Goal: Task Accomplishment & Management: Manage account settings

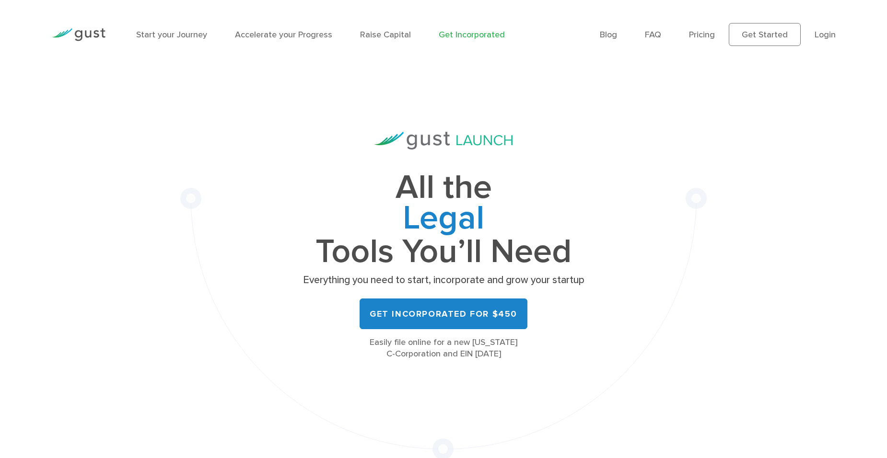
click at [837, 30] on div "Blog FAQ Pricing Get Started Login Login" at bounding box center [717, 35] width 250 height 52
click at [825, 33] on link "Login" at bounding box center [824, 35] width 21 height 10
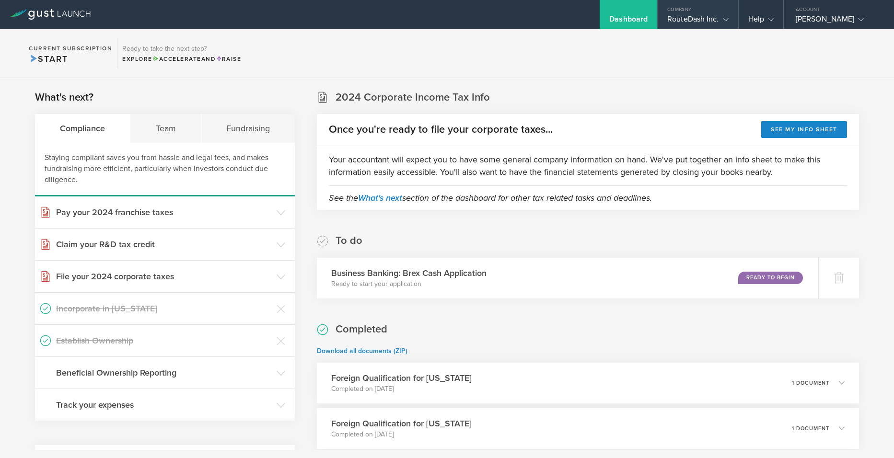
click at [707, 15] on div "RouteDash Inc." at bounding box center [697, 21] width 61 height 14
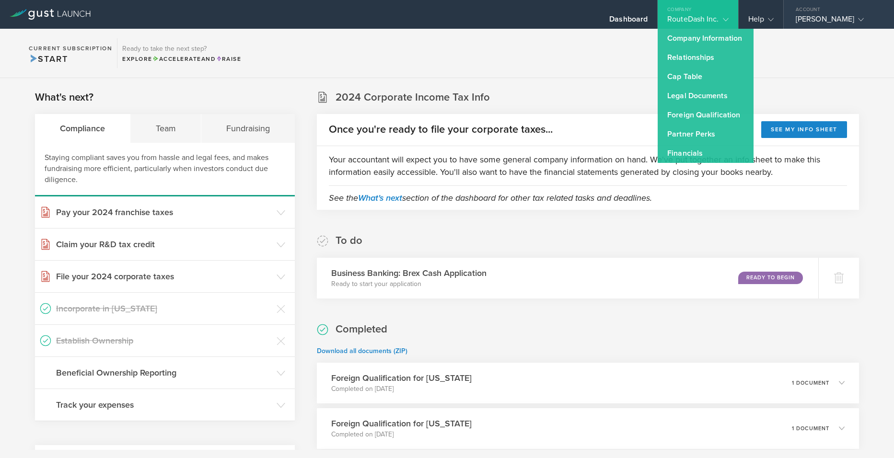
click at [838, 18] on div "[PERSON_NAME]" at bounding box center [836, 21] width 81 height 14
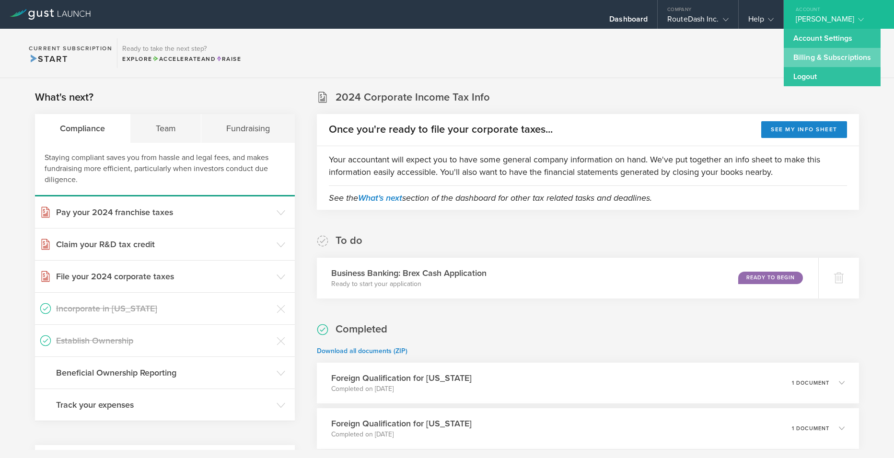
click at [830, 54] on link "Billing & Subscriptions" at bounding box center [832, 57] width 97 height 19
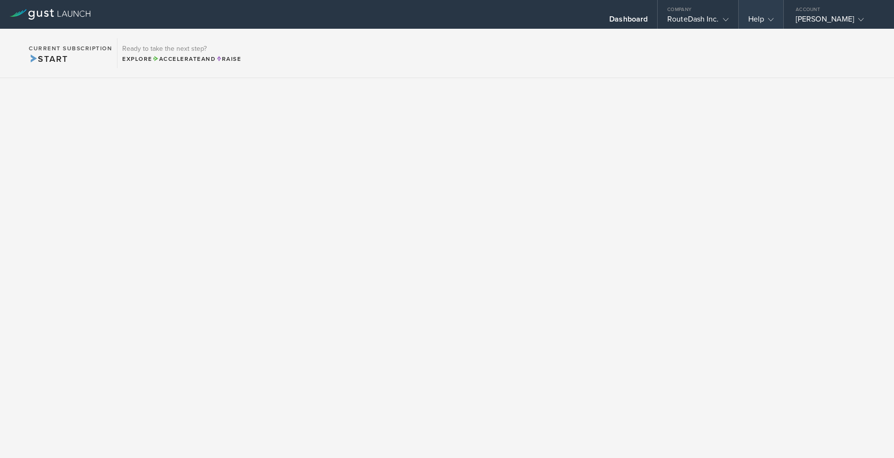
click at [766, 17] on gust-icon at bounding box center [769, 19] width 10 height 10
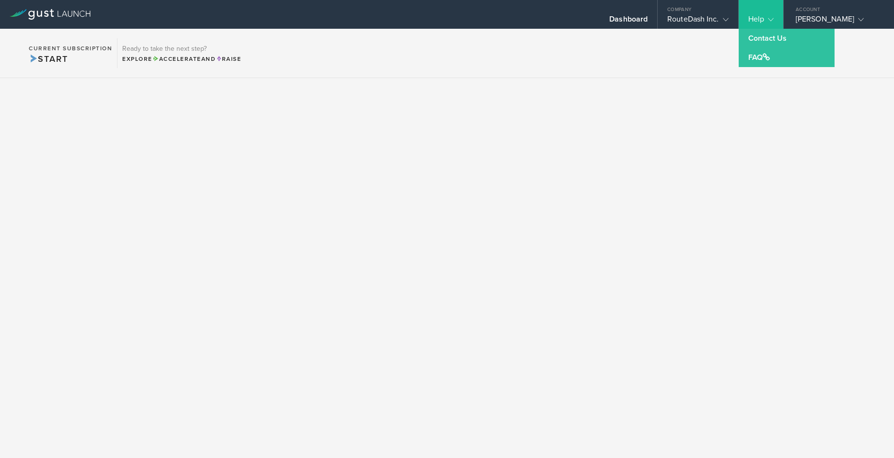
click at [638, 71] on section "Current Subscription Start Ready to take the next step? Explore Accelerate and …" at bounding box center [447, 53] width 894 height 49
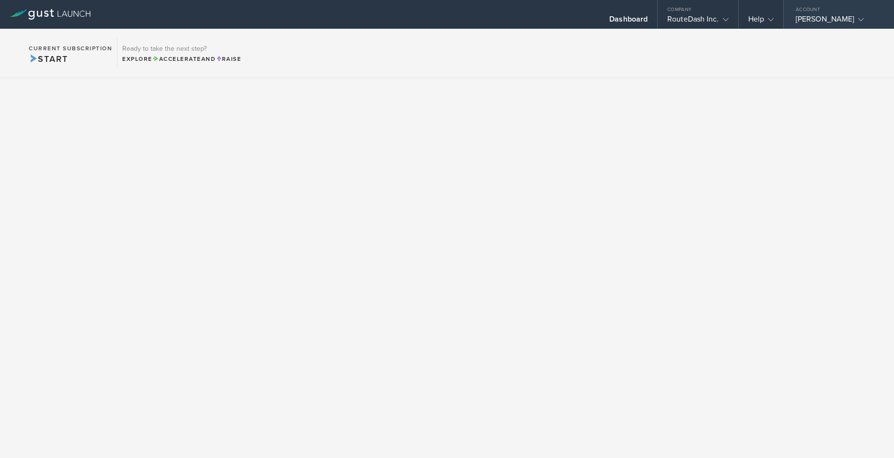
click at [871, 17] on div "[PERSON_NAME]" at bounding box center [836, 21] width 81 height 14
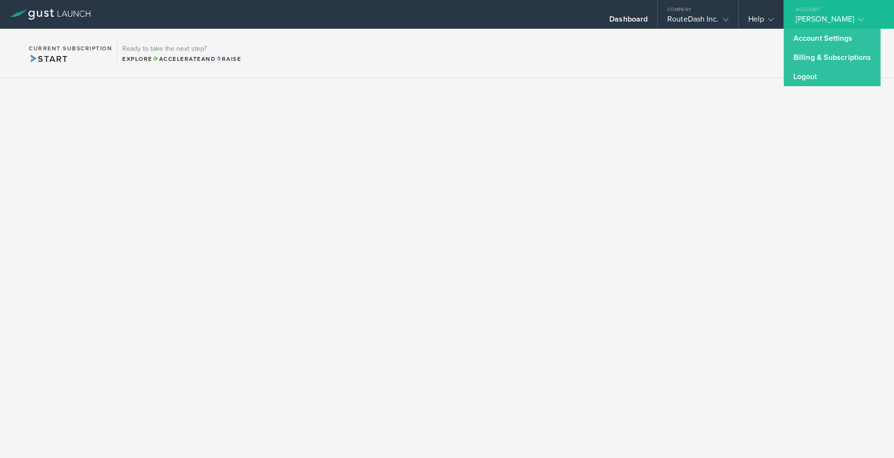
click at [848, 38] on link "Account Settings" at bounding box center [832, 38] width 97 height 19
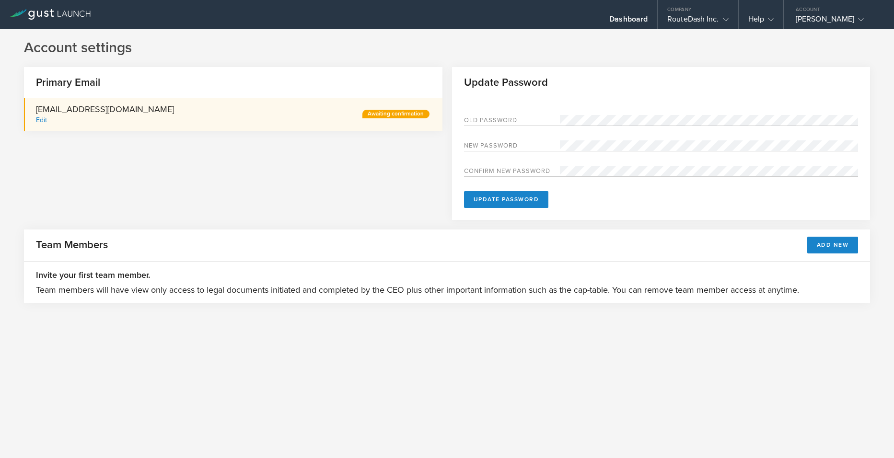
click at [48, 119] on div "Edit" at bounding box center [105, 119] width 138 height 13
click at [44, 119] on div "Edit" at bounding box center [41, 120] width 11 height 8
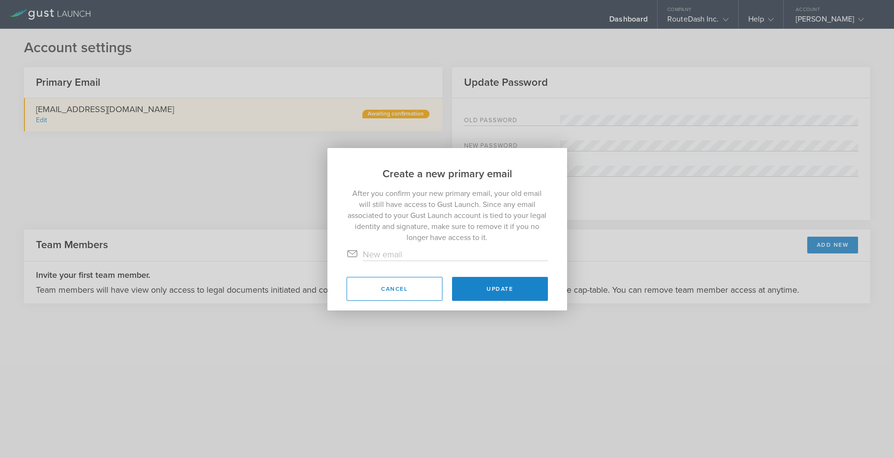
click at [411, 258] on input "text" at bounding box center [455, 254] width 185 height 12
type input "[EMAIL_ADDRESS][DOMAIN_NAME]"
click at [518, 290] on button "Update" at bounding box center [500, 289] width 96 height 24
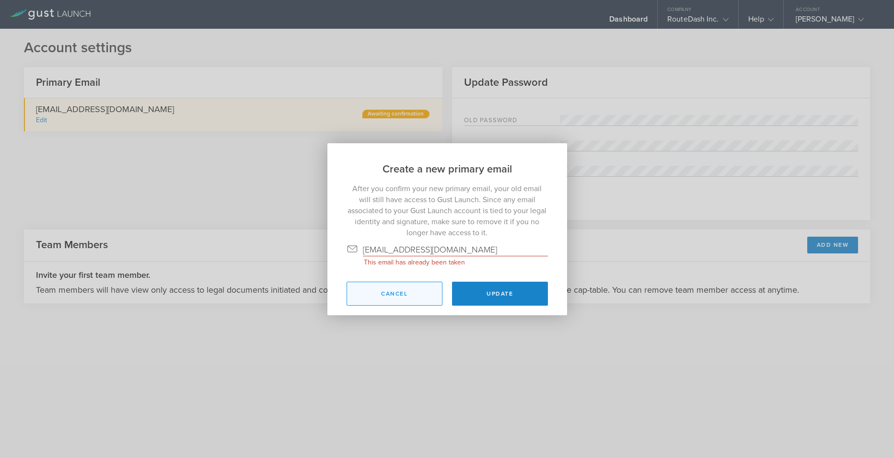
click at [402, 300] on button "Cancel" at bounding box center [395, 294] width 96 height 24
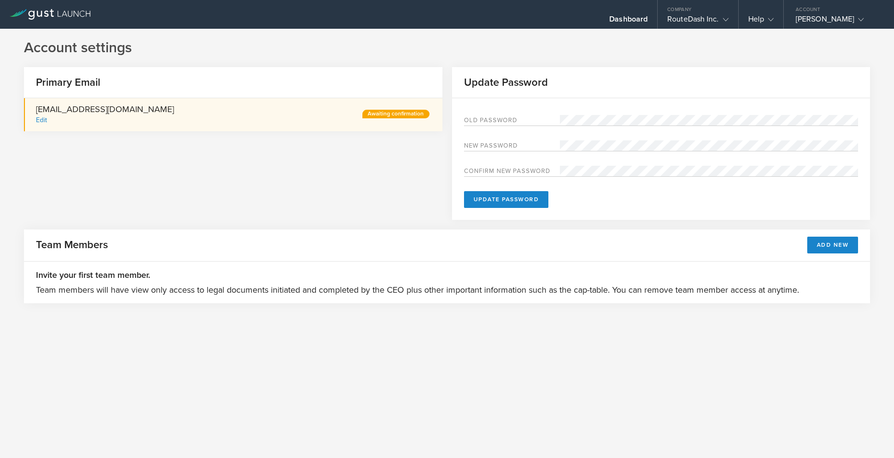
click at [315, 164] on div "Primary Email [EMAIL_ADDRESS][DOMAIN_NAME] Edit Awaiting confirmation Update Pa…" at bounding box center [447, 148] width 846 height 162
drag, startPoint x: 60, startPoint y: 279, endPoint x: 130, endPoint y: 277, distance: 70.5
click at [130, 277] on h3 "Invite your first team member." at bounding box center [447, 275] width 822 height 12
drag, startPoint x: 130, startPoint y: 277, endPoint x: 358, endPoint y: 287, distance: 227.4
click at [358, 287] on p "Team members will have view only access to legal documents initiated and comple…" at bounding box center [447, 290] width 822 height 12
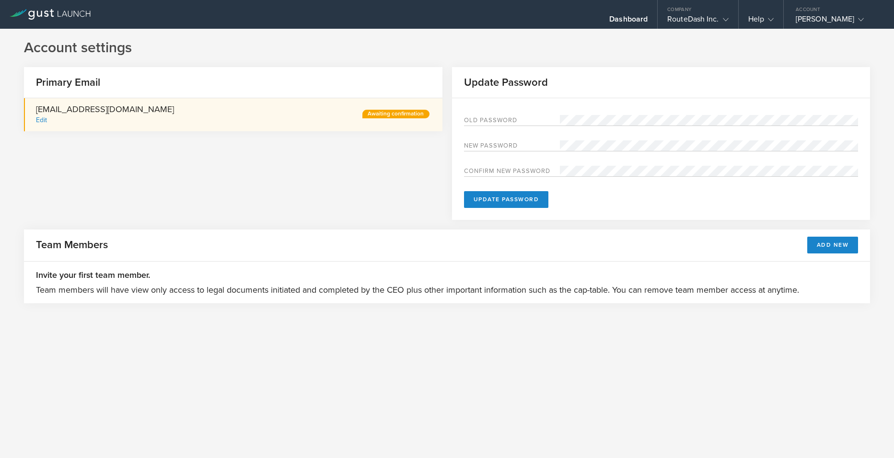
drag, startPoint x: 358, startPoint y: 287, endPoint x: 411, endPoint y: 290, distance: 53.3
click at [411, 290] on p "Team members will have view only access to legal documents initiated and comple…" at bounding box center [447, 290] width 822 height 12
drag, startPoint x: 479, startPoint y: 289, endPoint x: 345, endPoint y: 289, distance: 134.2
click at [345, 289] on p "Team members will have view only access to legal documents initiated and comple…" at bounding box center [447, 290] width 822 height 12
drag, startPoint x: 345, startPoint y: 289, endPoint x: 472, endPoint y: 286, distance: 127.6
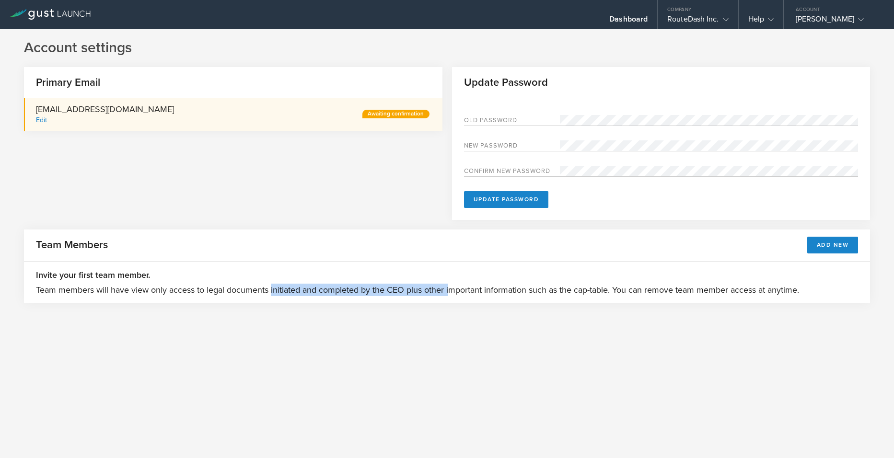
click at [472, 286] on p "Team members will have view only access to legal documents initiated and comple…" at bounding box center [447, 290] width 822 height 12
drag, startPoint x: 472, startPoint y: 286, endPoint x: 538, endPoint y: 286, distance: 65.7
click at [538, 286] on p "Team members will have view only access to legal documents initiated and comple…" at bounding box center [447, 290] width 822 height 12
click at [719, 24] on div "RouteDash Inc." at bounding box center [697, 21] width 61 height 14
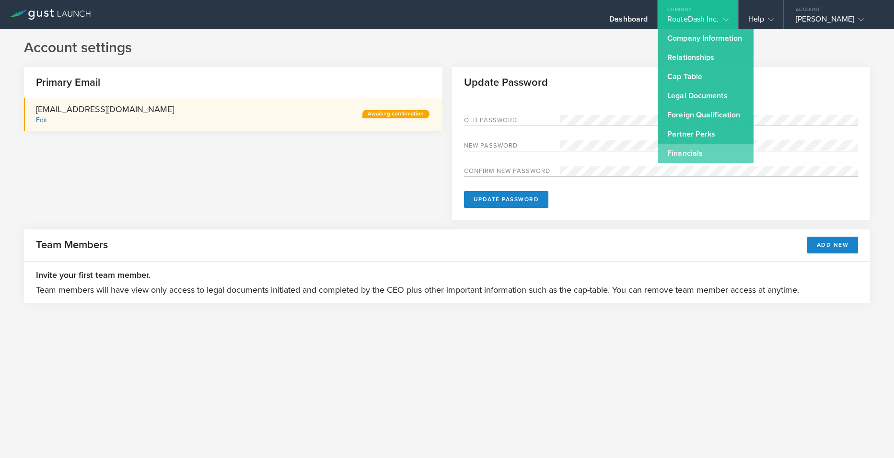
click at [693, 157] on link "Financials" at bounding box center [706, 153] width 96 height 19
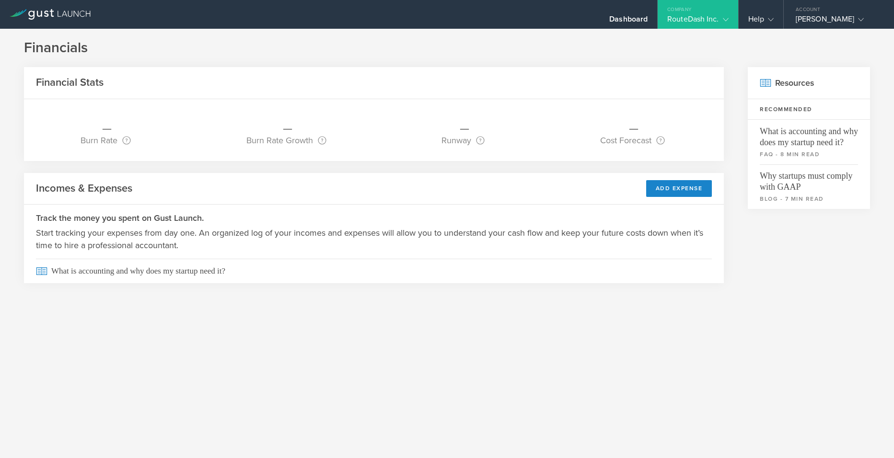
click at [724, 23] on gust-icon at bounding box center [724, 19] width 10 height 10
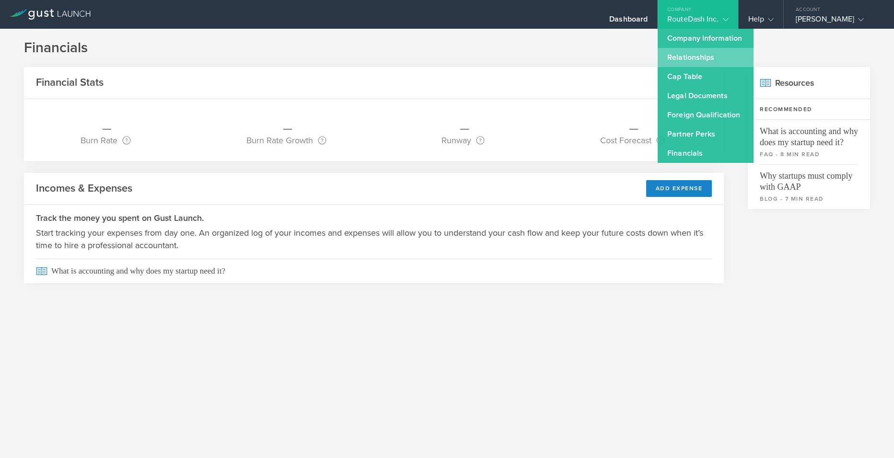
click at [706, 59] on link "Relationships" at bounding box center [706, 57] width 96 height 19
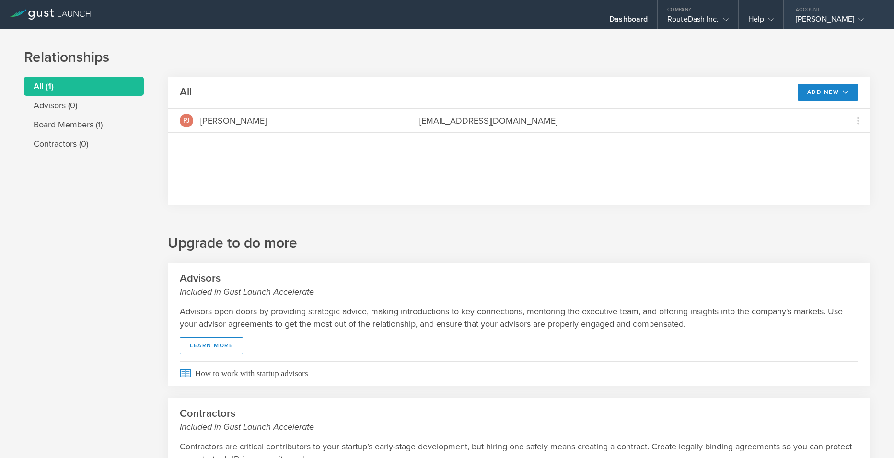
click at [820, 17] on div "[PERSON_NAME]" at bounding box center [836, 21] width 81 height 14
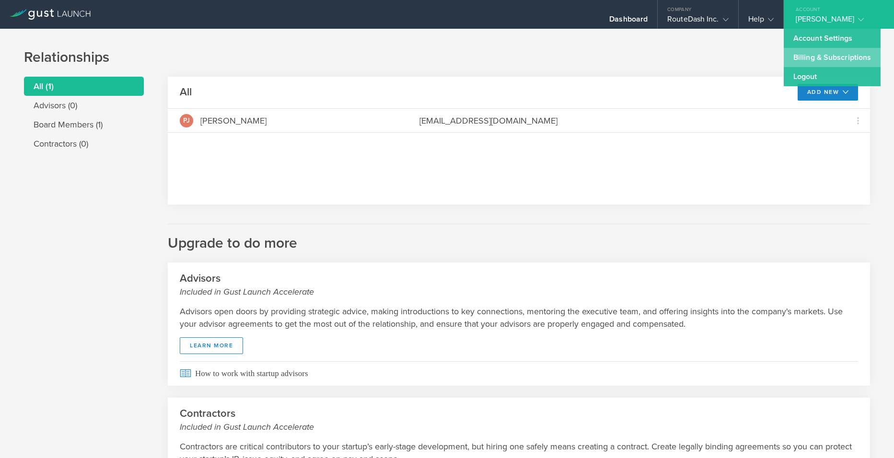
click at [823, 51] on link "Billing & Subscriptions" at bounding box center [832, 57] width 97 height 19
